Goal: Task Accomplishment & Management: Use online tool/utility

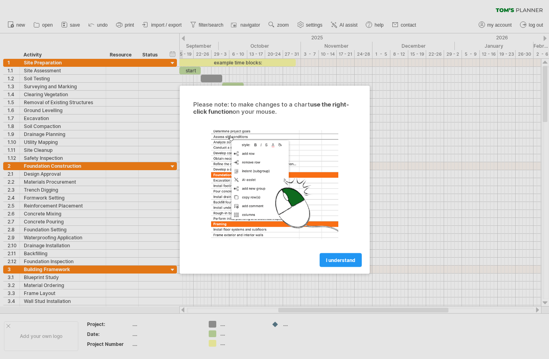
click at [42, 156] on div at bounding box center [274, 179] width 549 height 359
click at [345, 259] on span "I understand" at bounding box center [340, 260] width 29 height 6
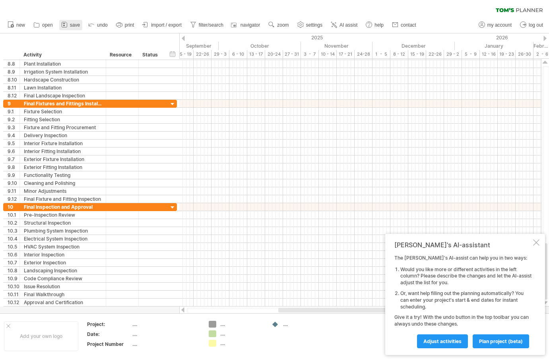
click at [70, 23] on span "save" at bounding box center [75, 25] width 10 height 6
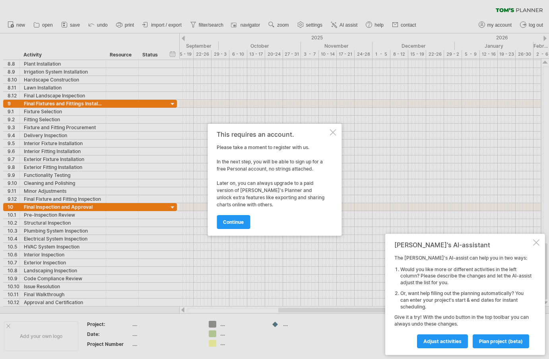
click at [331, 132] on div at bounding box center [333, 132] width 6 height 6
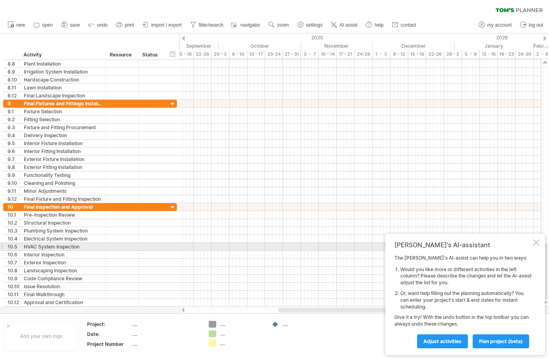
click at [535, 243] on div at bounding box center [537, 243] width 6 height 6
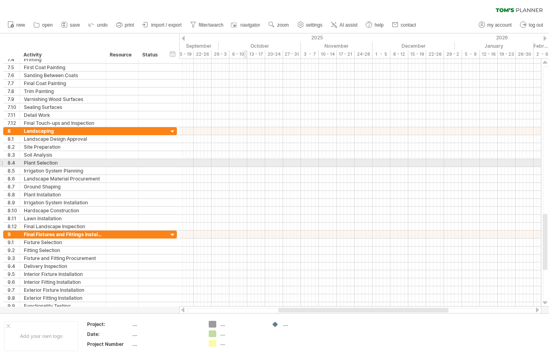
click at [245, 162] on div at bounding box center [360, 163] width 362 height 8
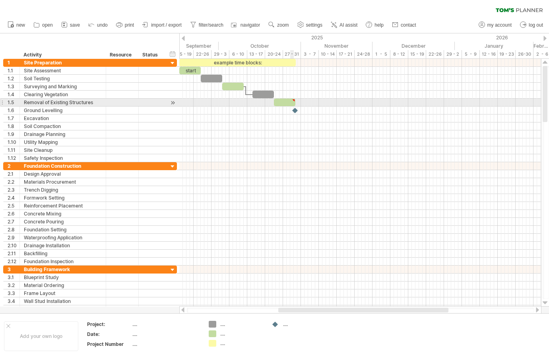
type textarea "**********"
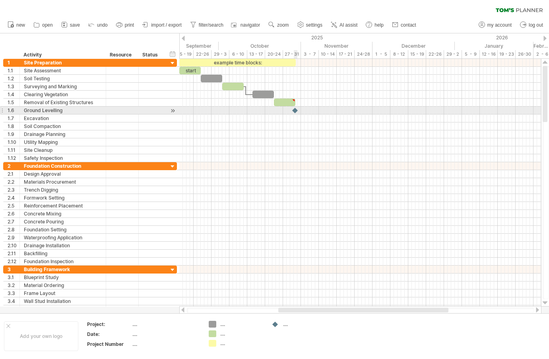
click at [296, 111] on div at bounding box center [296, 111] width 8 height 8
click at [312, 111] on div at bounding box center [360, 111] width 362 height 8
click at [173, 110] on div at bounding box center [173, 111] width 8 height 8
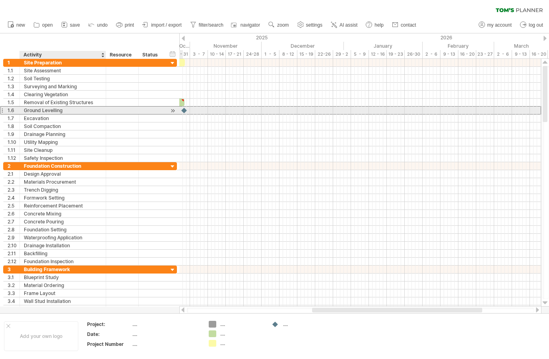
click at [68, 110] on div "Ground Levelling" at bounding box center [63, 111] width 78 height 8
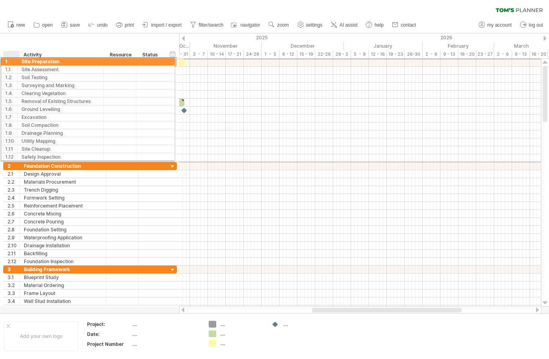
drag, startPoint x: 2, startPoint y: 60, endPoint x: 14, endPoint y: 60, distance: 11.1
click at [14, 60] on div "**********" at bounding box center [90, 62] width 174 height 8
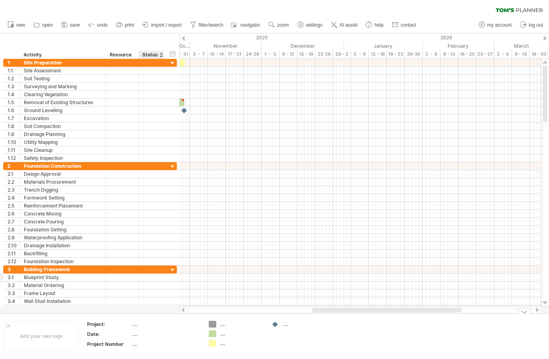
drag, startPoint x: 5, startPoint y: 52, endPoint x: 154, endPoint y: 275, distance: 268.4
click at [154, 275] on div "Trying to reach [DOMAIN_NAME] Connected again... 0% clear filter new 1" at bounding box center [274, 179] width 549 height 359
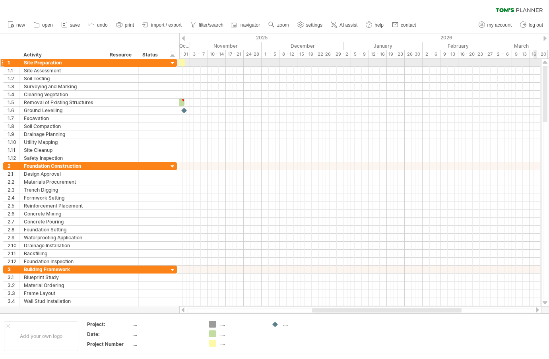
drag, startPoint x: 546, startPoint y: 282, endPoint x: 537, endPoint y: 66, distance: 216.6
click at [537, 66] on div "Trying to reach [DOMAIN_NAME] Connected again... 0% clear filter new 1" at bounding box center [274, 179] width 549 height 359
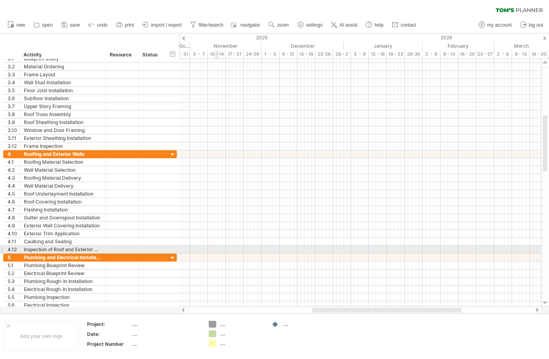
click at [219, 251] on div at bounding box center [360, 250] width 362 height 8
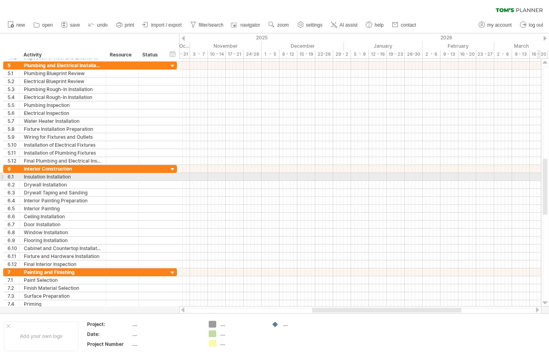
click at [543, 181] on div at bounding box center [545, 187] width 5 height 56
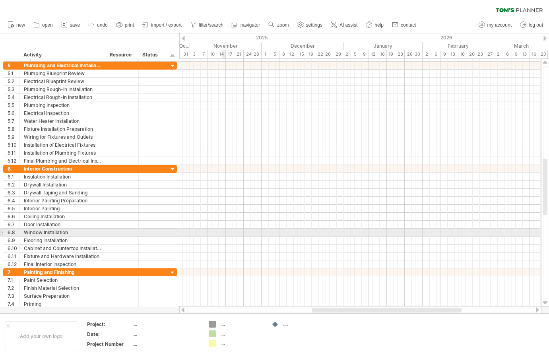
click at [224, 231] on div at bounding box center [360, 233] width 362 height 8
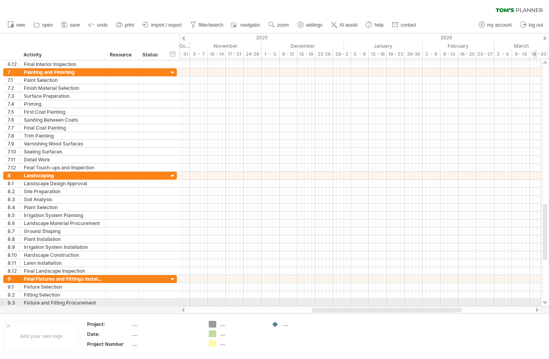
click at [547, 302] on div at bounding box center [545, 303] width 5 height 6
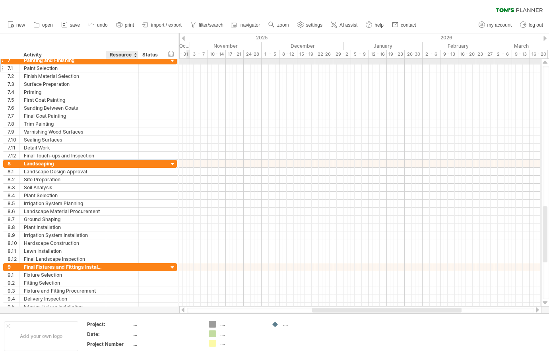
click at [136, 66] on div "**********" at bounding box center [90, 107] width 174 height 103
click at [2, 62] on div at bounding box center [1, 60] width 3 height 8
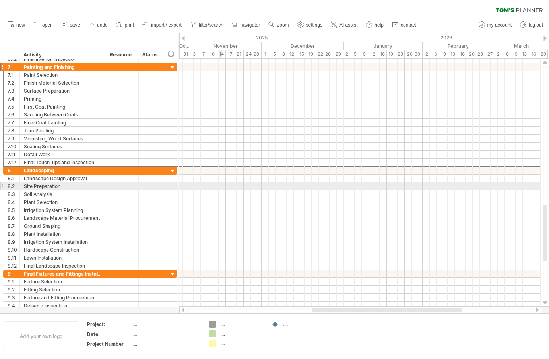
click at [221, 184] on div at bounding box center [360, 187] width 362 height 8
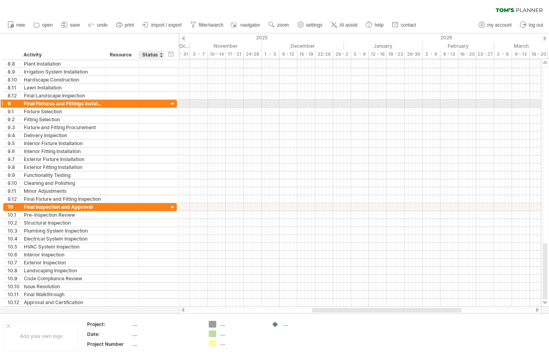
click at [173, 103] on div at bounding box center [173, 105] width 8 height 8
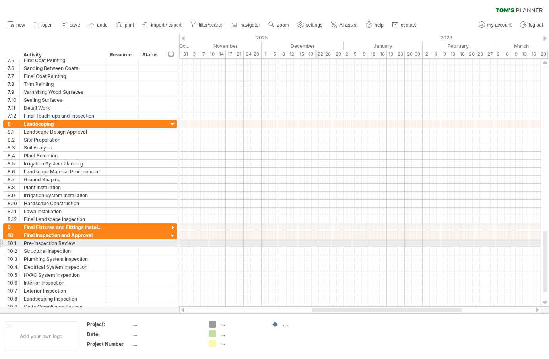
click at [319, 242] on div at bounding box center [360, 244] width 362 height 8
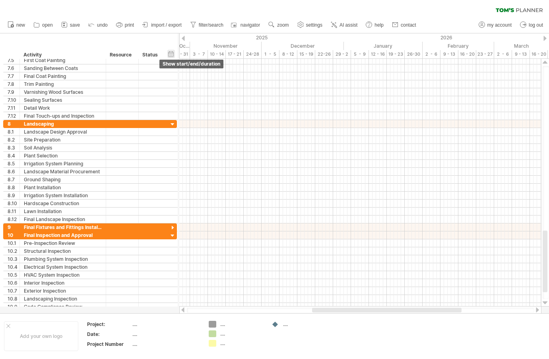
click at [171, 52] on div "hide start/end/duration show start/end/duration" at bounding box center [172, 54] width 8 height 8
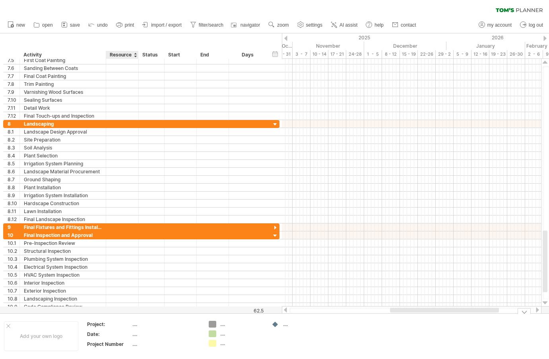
click at [134, 324] on div "...." at bounding box center [165, 324] width 67 height 7
click at [133, 335] on div "...." at bounding box center [165, 334] width 67 height 7
type input "**********"
click at [221, 325] on div "...." at bounding box center [241, 324] width 43 height 7
click at [213, 324] on div "Trying to reach [DOMAIN_NAME] Connected again... 0% clear filter new 1" at bounding box center [274, 179] width 549 height 359
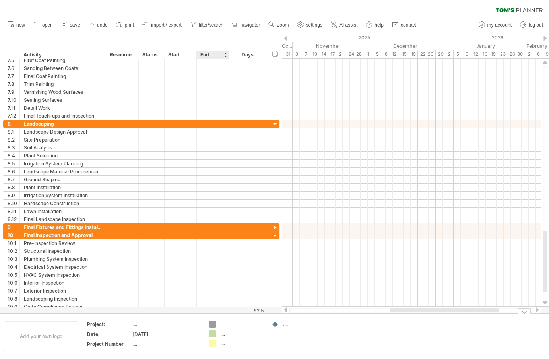
click at [211, 333] on div "Trying to reach [DOMAIN_NAME] Connected again... 0% clear filter new 1" at bounding box center [274, 179] width 549 height 359
click at [214, 343] on div at bounding box center [213, 343] width 8 height 7
click at [287, 326] on div "...." at bounding box center [304, 324] width 43 height 7
click at [275, 324] on div "Trying to reach [DOMAIN_NAME] Connected again... 0% clear filter new 1" at bounding box center [274, 179] width 549 height 359
drag, startPoint x: 484, startPoint y: 310, endPoint x: 314, endPoint y: 321, distance: 170.6
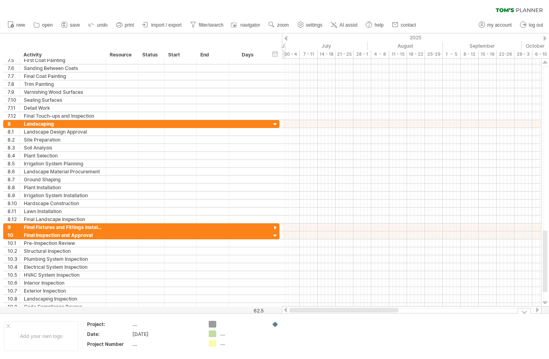
click at [320, 321] on div "Trying to reach [DOMAIN_NAME] Connected again... 0% clear filter new 1" at bounding box center [274, 179] width 549 height 359
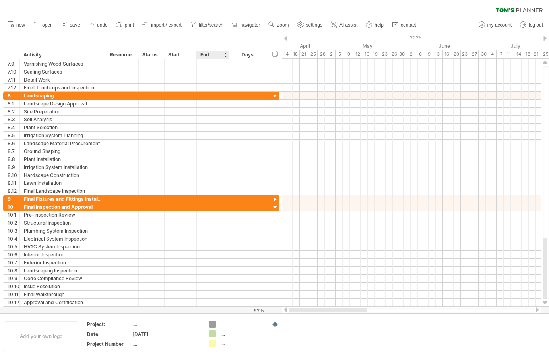
drag, startPoint x: 378, startPoint y: 310, endPoint x: 216, endPoint y: 311, distance: 161.9
click at [220, 311] on div "Trying to reach [DOMAIN_NAME] Connected again... 0% clear filter new 1" at bounding box center [274, 179] width 549 height 359
click at [312, 24] on span "settings" at bounding box center [314, 25] width 16 height 6
select select "*"
select select "**"
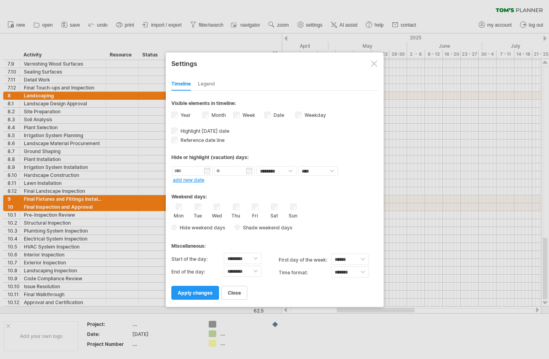
click at [208, 83] on div "Legend" at bounding box center [206, 84] width 17 height 13
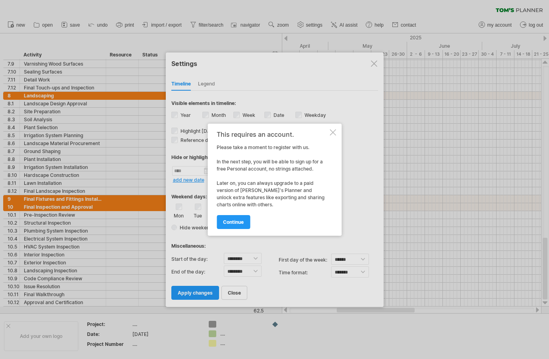
drag, startPoint x: 232, startPoint y: 221, endPoint x: 255, endPoint y: 215, distance: 24.2
click at [237, 220] on span "continue" at bounding box center [233, 222] width 21 height 6
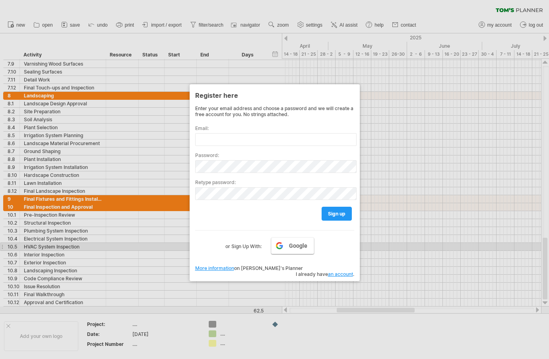
click at [289, 247] on link "Google" at bounding box center [292, 246] width 43 height 17
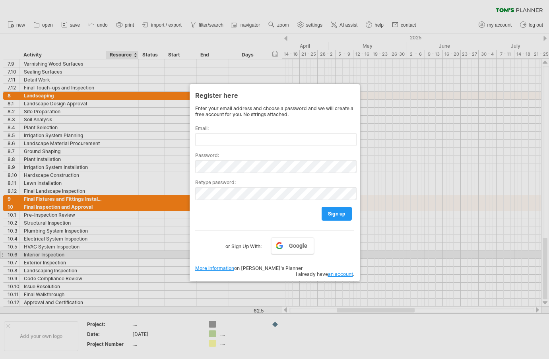
click at [139, 257] on div at bounding box center [274, 179] width 549 height 359
click at [315, 23] on div at bounding box center [274, 179] width 549 height 359
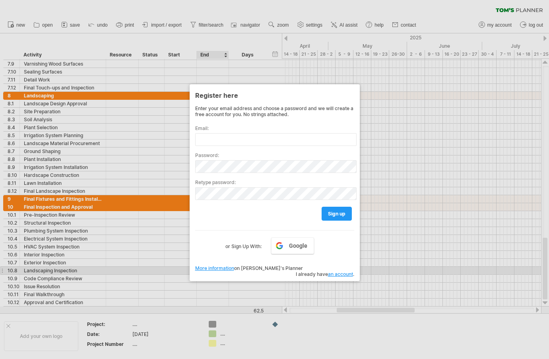
click at [222, 267] on link "More information" at bounding box center [214, 268] width 39 height 6
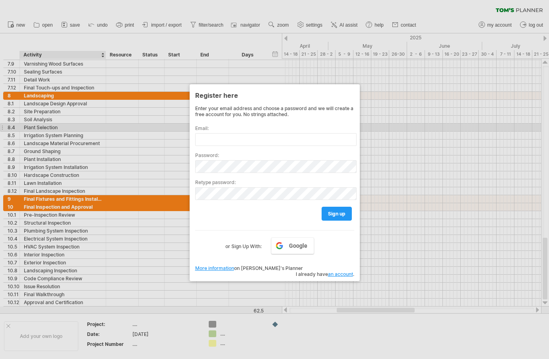
click at [77, 125] on div at bounding box center [274, 179] width 549 height 359
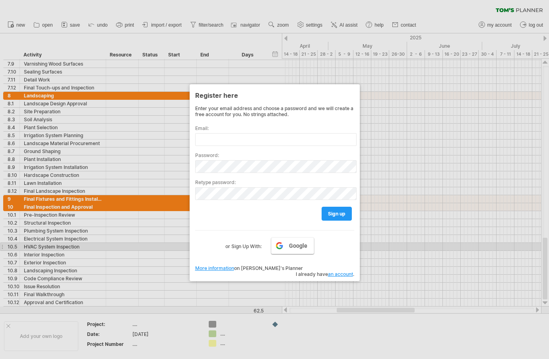
click at [286, 249] on link "Google" at bounding box center [292, 246] width 43 height 17
click at [292, 247] on span "Google" at bounding box center [298, 246] width 18 height 6
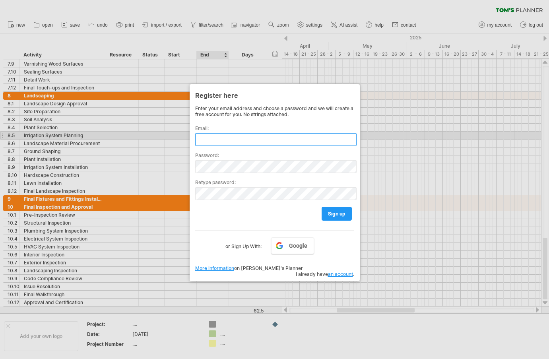
click at [224, 137] on input "text" at bounding box center [276, 139] width 162 height 13
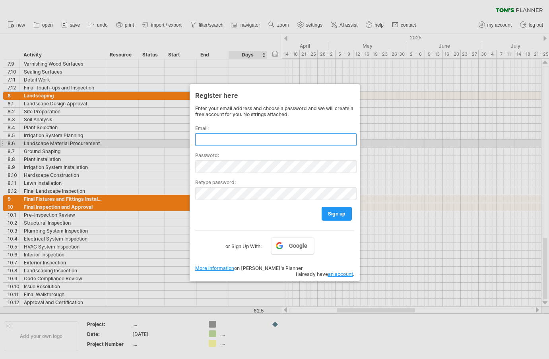
type input "*"
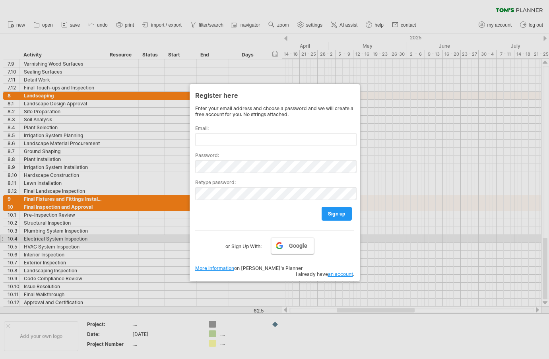
click at [298, 240] on link "Google" at bounding box center [292, 246] width 43 height 17
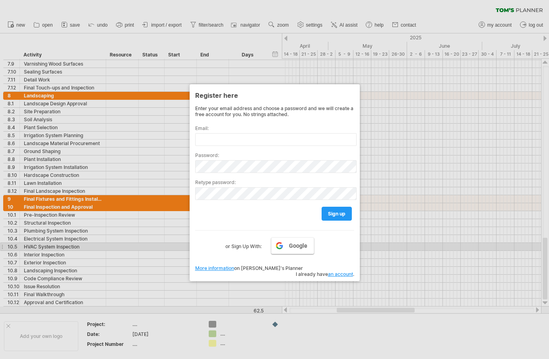
click at [300, 248] on span "Google" at bounding box center [298, 246] width 18 height 6
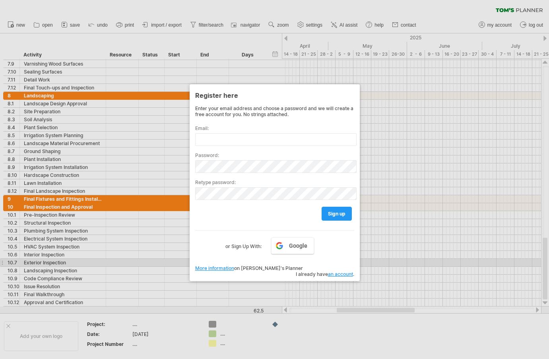
click at [339, 271] on link "an account" at bounding box center [340, 274] width 25 height 6
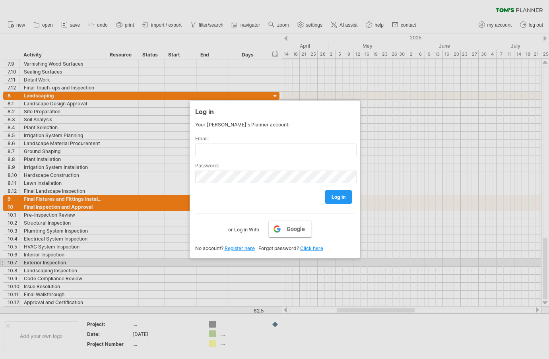
click at [290, 225] on link "Google" at bounding box center [290, 229] width 43 height 17
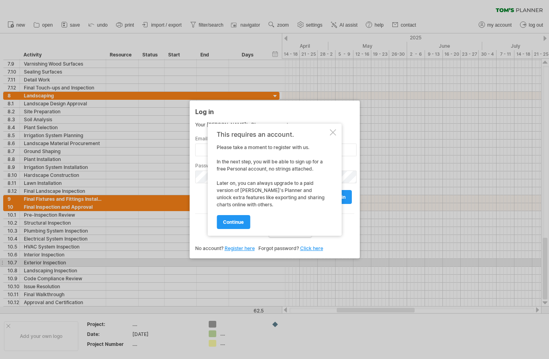
drag, startPoint x: 233, startPoint y: 223, endPoint x: 240, endPoint y: 222, distance: 7.2
click at [236, 223] on span "continue" at bounding box center [233, 222] width 21 height 6
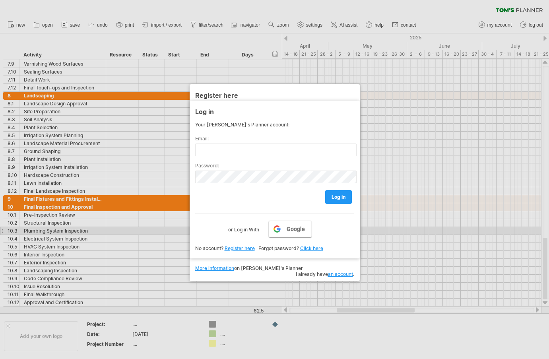
click at [294, 228] on span "Google" at bounding box center [296, 229] width 18 height 6
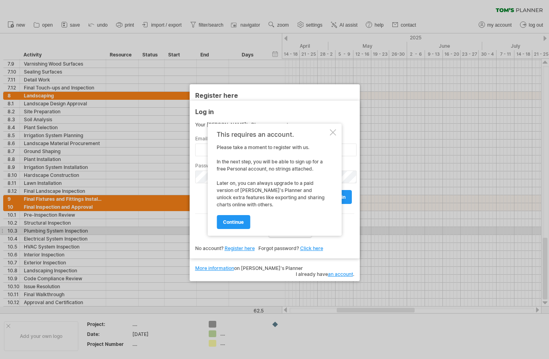
click at [332, 129] on div at bounding box center [333, 132] width 6 height 6
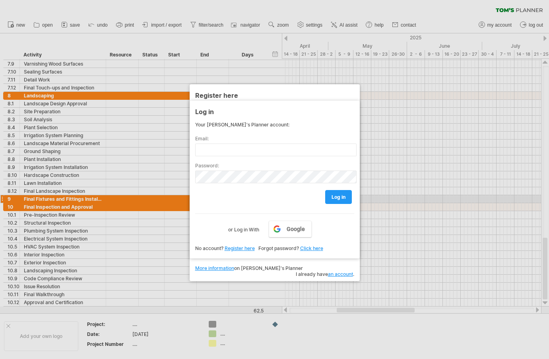
click at [411, 196] on div at bounding box center [274, 179] width 549 height 359
